Goal: Task Accomplishment & Management: Manage account settings

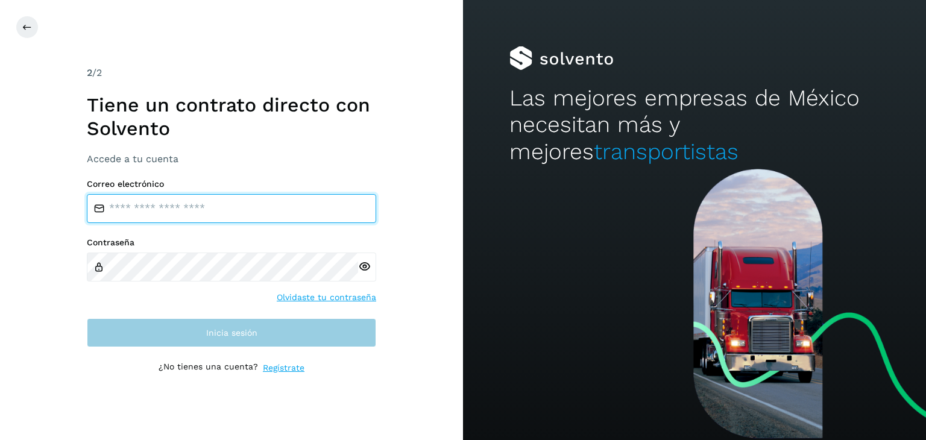
type input "**********"
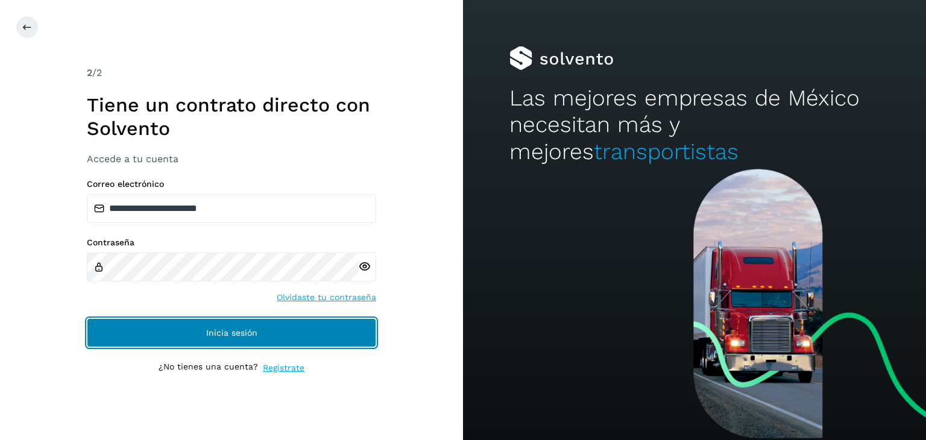
click at [230, 338] on button "Inicia sesión" at bounding box center [231, 332] width 289 height 29
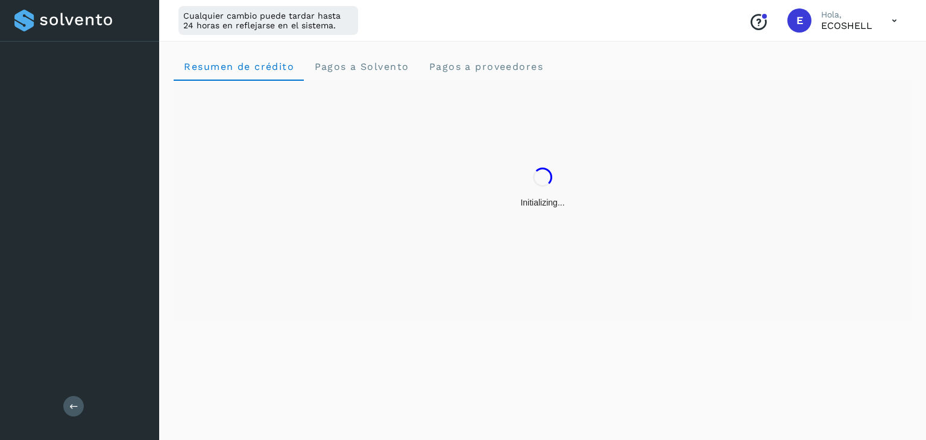
click at [230, 338] on div "Resumen de crédito Pagos a Solvento Pagos a proveedores" at bounding box center [542, 238] width 767 height 403
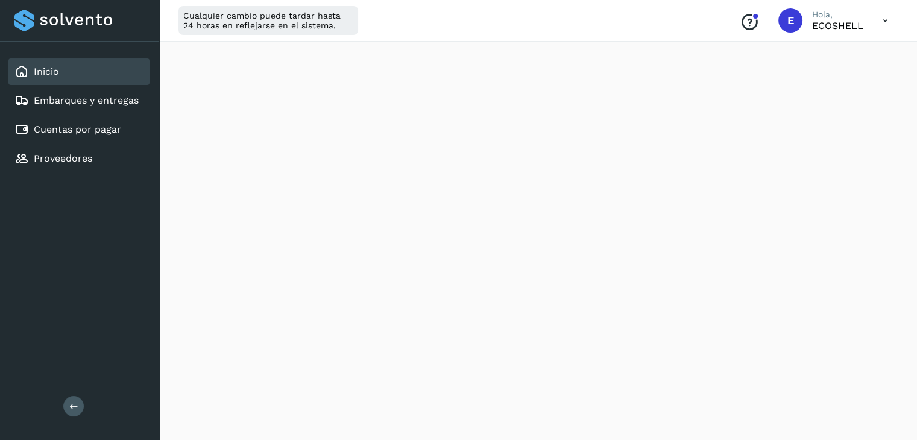
scroll to position [525, 0]
click at [882, 22] on icon at bounding box center [885, 20] width 25 height 25
click at [776, 80] on div "Cerrar sesión" at bounding box center [824, 77] width 143 height 23
